Goal: Task Accomplishment & Management: Manage account settings

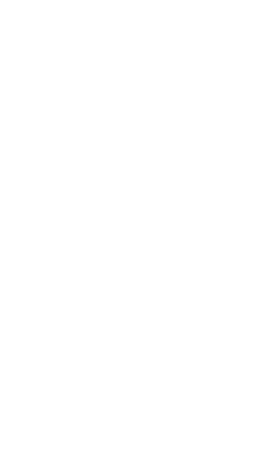
click at [106, 4] on html at bounding box center [139, 2] width 278 height 4
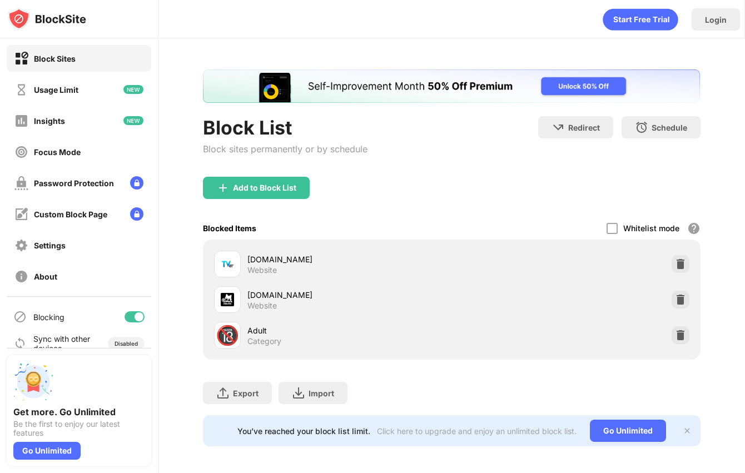
click at [142, 310] on div "Blocking" at bounding box center [79, 317] width 145 height 27
click at [134, 315] on div at bounding box center [135, 316] width 20 height 11
click at [132, 326] on div "Blocking" at bounding box center [79, 317] width 145 height 27
click at [140, 319] on div at bounding box center [135, 316] width 20 height 11
